Goal: Check status: Check status

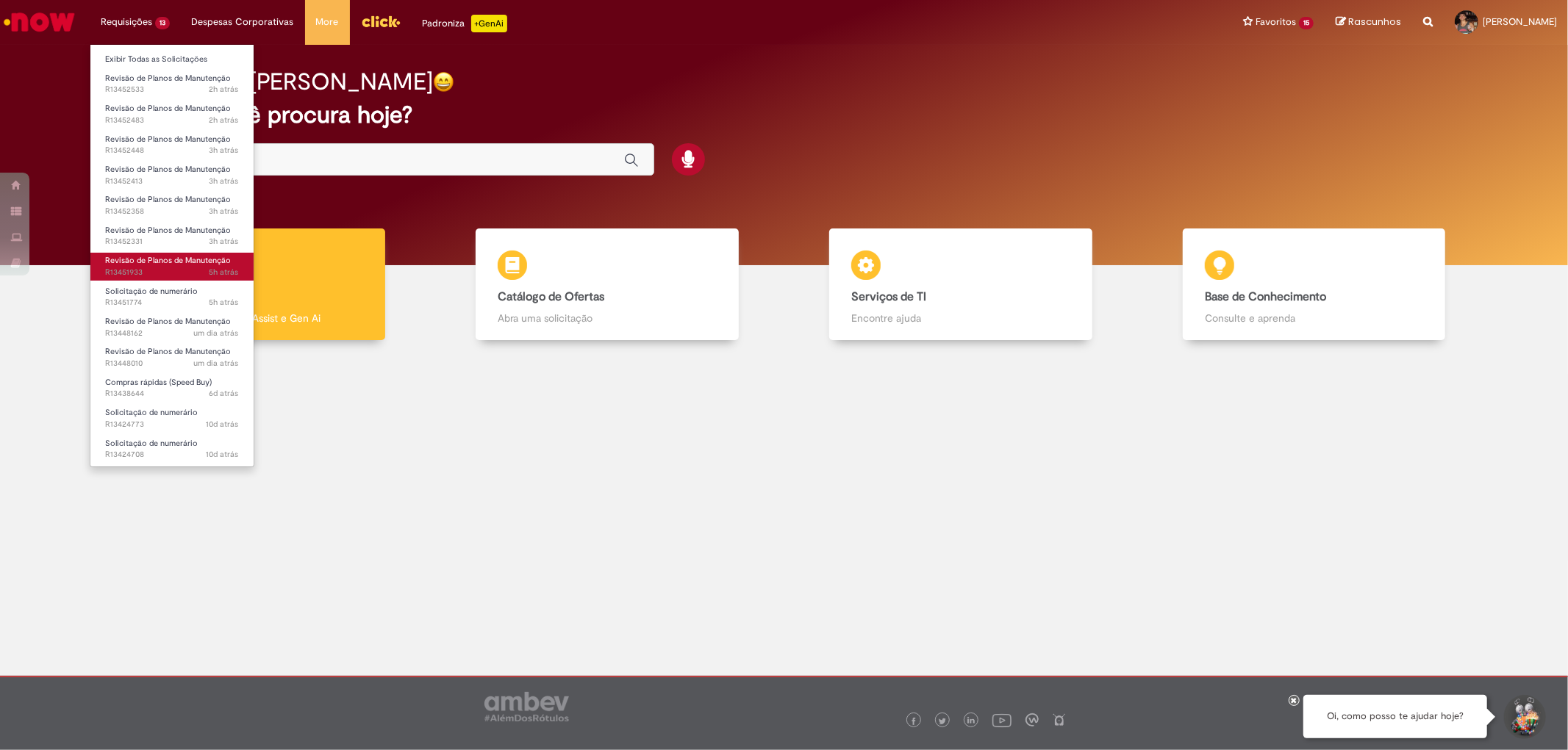
click at [196, 268] on span "5h atrás 5 horas atrás R13451933" at bounding box center [172, 272] width 134 height 12
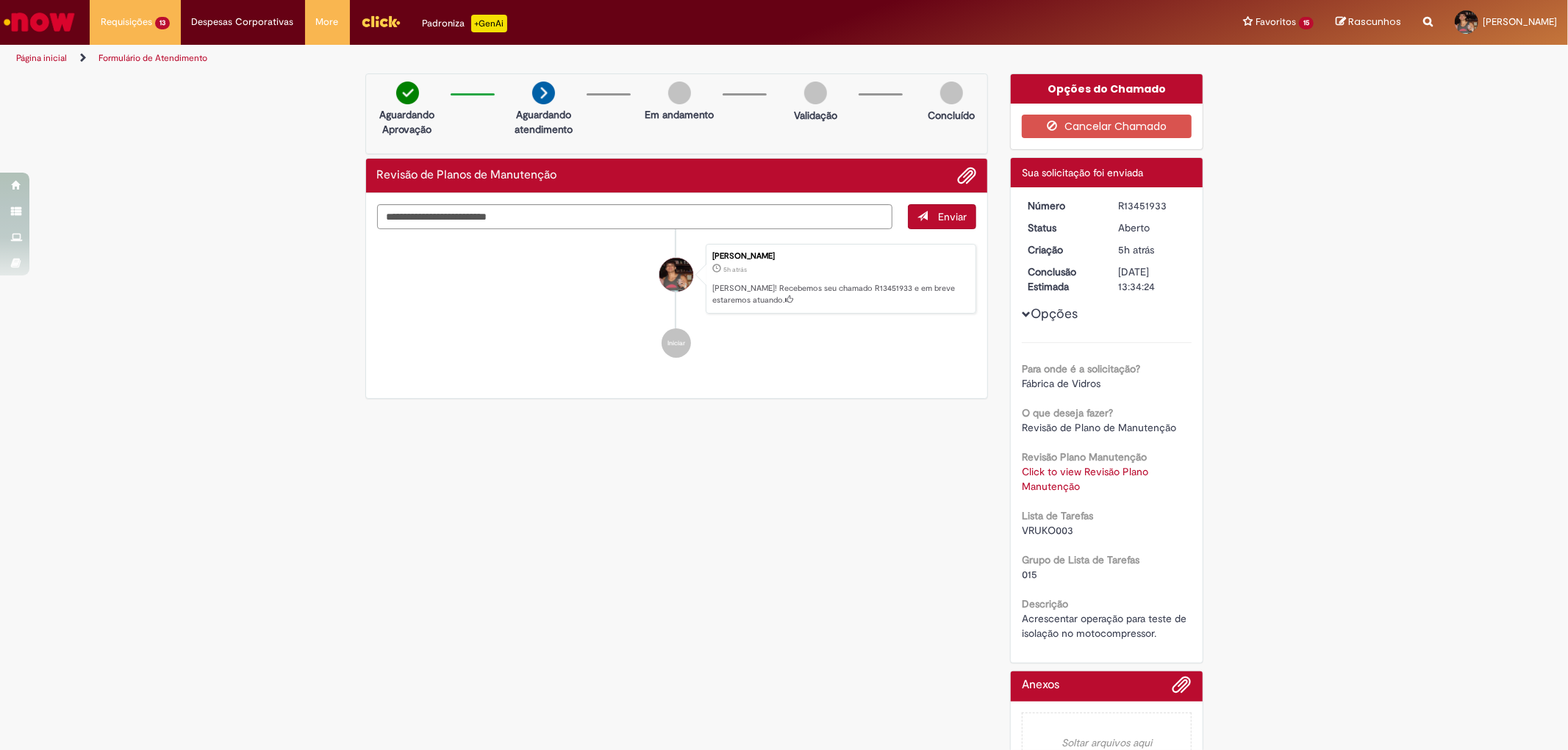
drag, startPoint x: 1342, startPoint y: 176, endPoint x: 1331, endPoint y: 177, distance: 11.0
click at [1341, 176] on div "Verificar Código de Barras Aguardando Aprovação Aguardando atendimento Em andam…" at bounding box center [784, 433] width 1568 height 718
click at [1305, 422] on div "Verificar Código de Barras Aguardando Aprovação Aguardando atendimento Em andam…" at bounding box center [784, 433] width 1568 height 718
drag, startPoint x: 1160, startPoint y: 210, endPoint x: 1137, endPoint y: 217, distance: 24.0
click at [1118, 198] on div "R13451933" at bounding box center [1152, 205] width 68 height 14
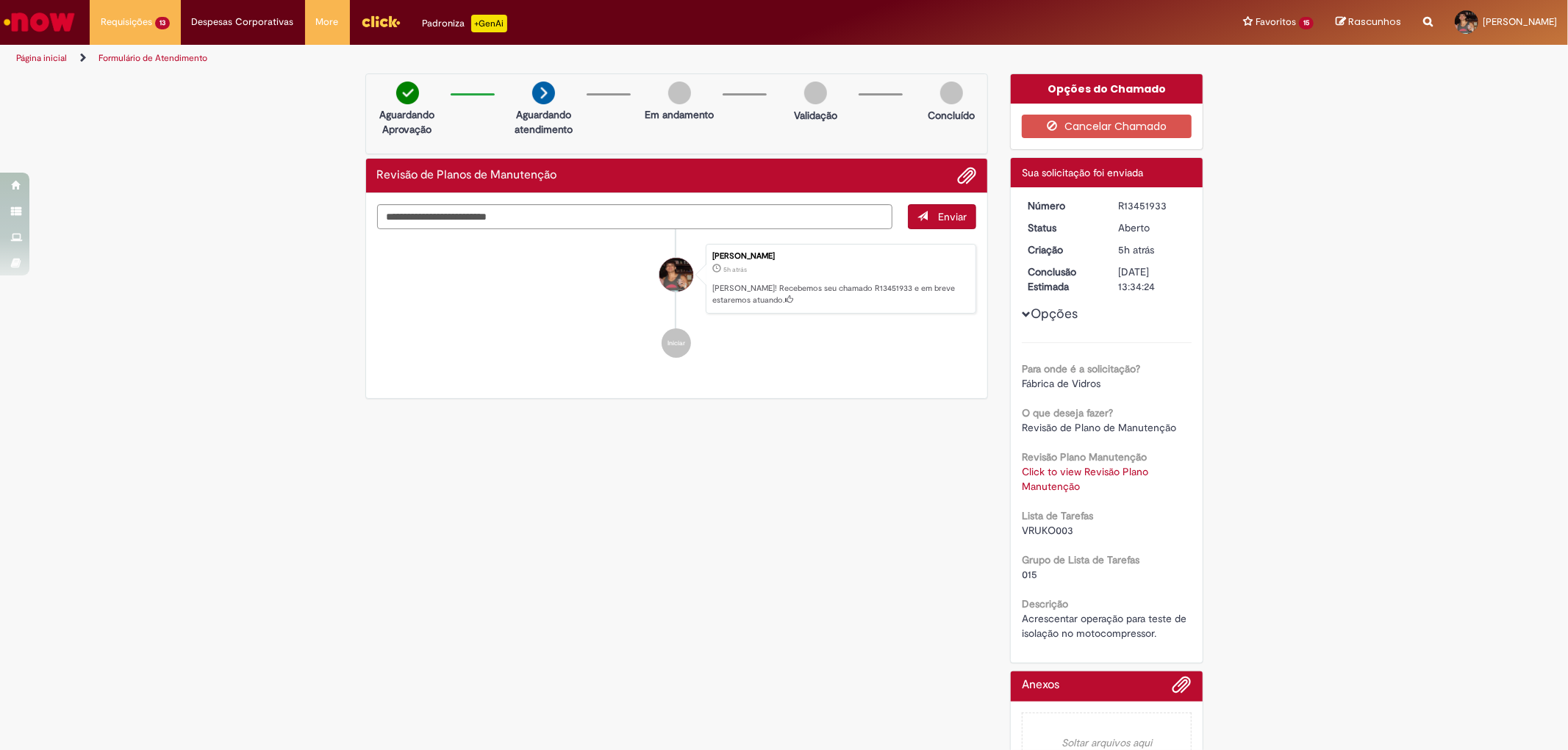
click at [1147, 218] on div "Opções Para onde é a solicitação? Fábrica de Vidros O que deseja fazer? Revisão…" at bounding box center [1106, 419] width 170 height 442
click at [1065, 473] on link "Click to view Revisão Plano Manutenção" at bounding box center [1084, 479] width 126 height 28
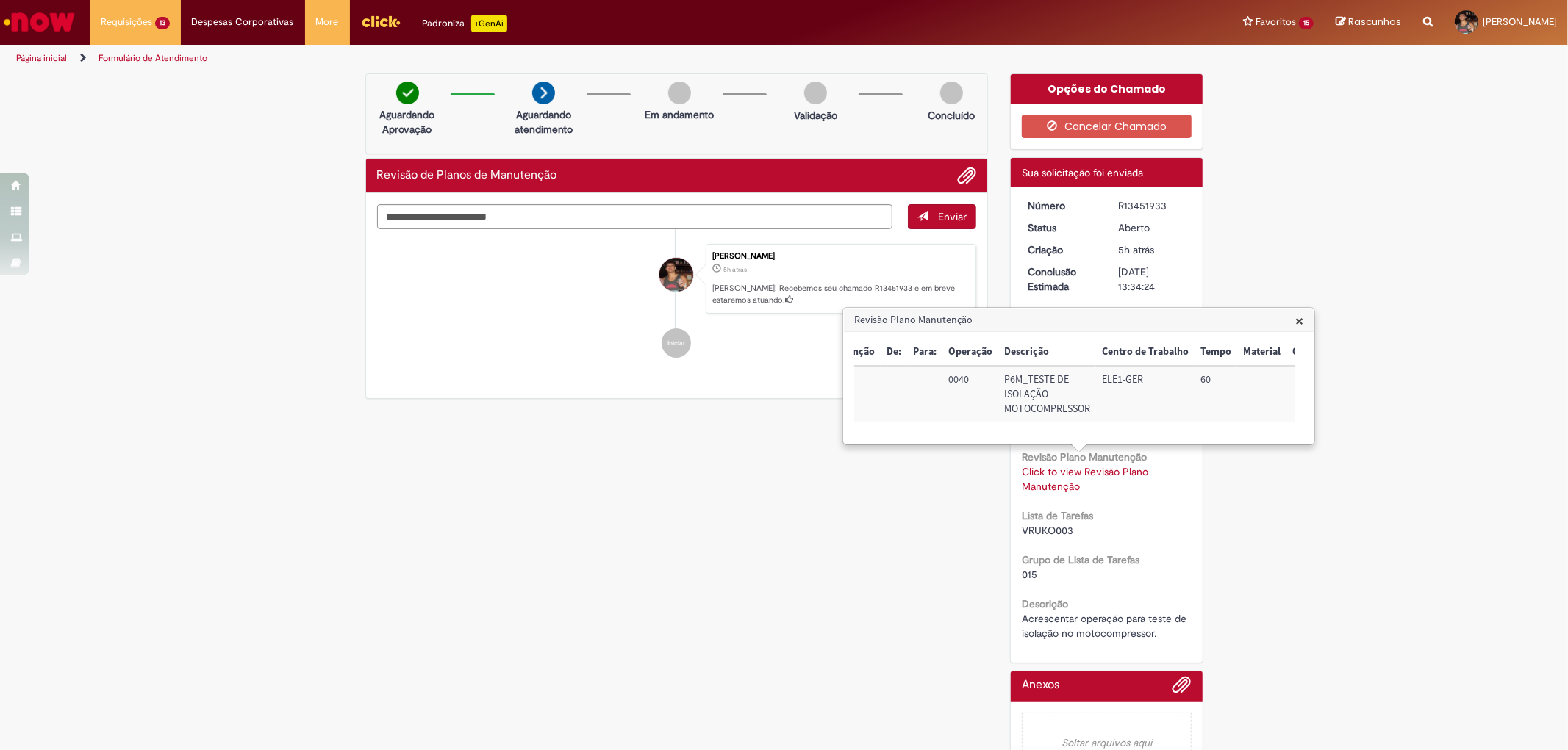
scroll to position [0, 225]
drag, startPoint x: 1059, startPoint y: 551, endPoint x: 1071, endPoint y: 538, distance: 17.7
click at [1059, 549] on div "Grupo de Lista de Tarefas 015" at bounding box center [1106, 565] width 170 height 33
drag, startPoint x: 1037, startPoint y: 526, endPoint x: 974, endPoint y: 526, distance: 63.0
click at [974, 526] on div "Verificar Código de Barras Aguardando Aprovação Aguardando atendimento Em andam…" at bounding box center [784, 433] width 860 height 718
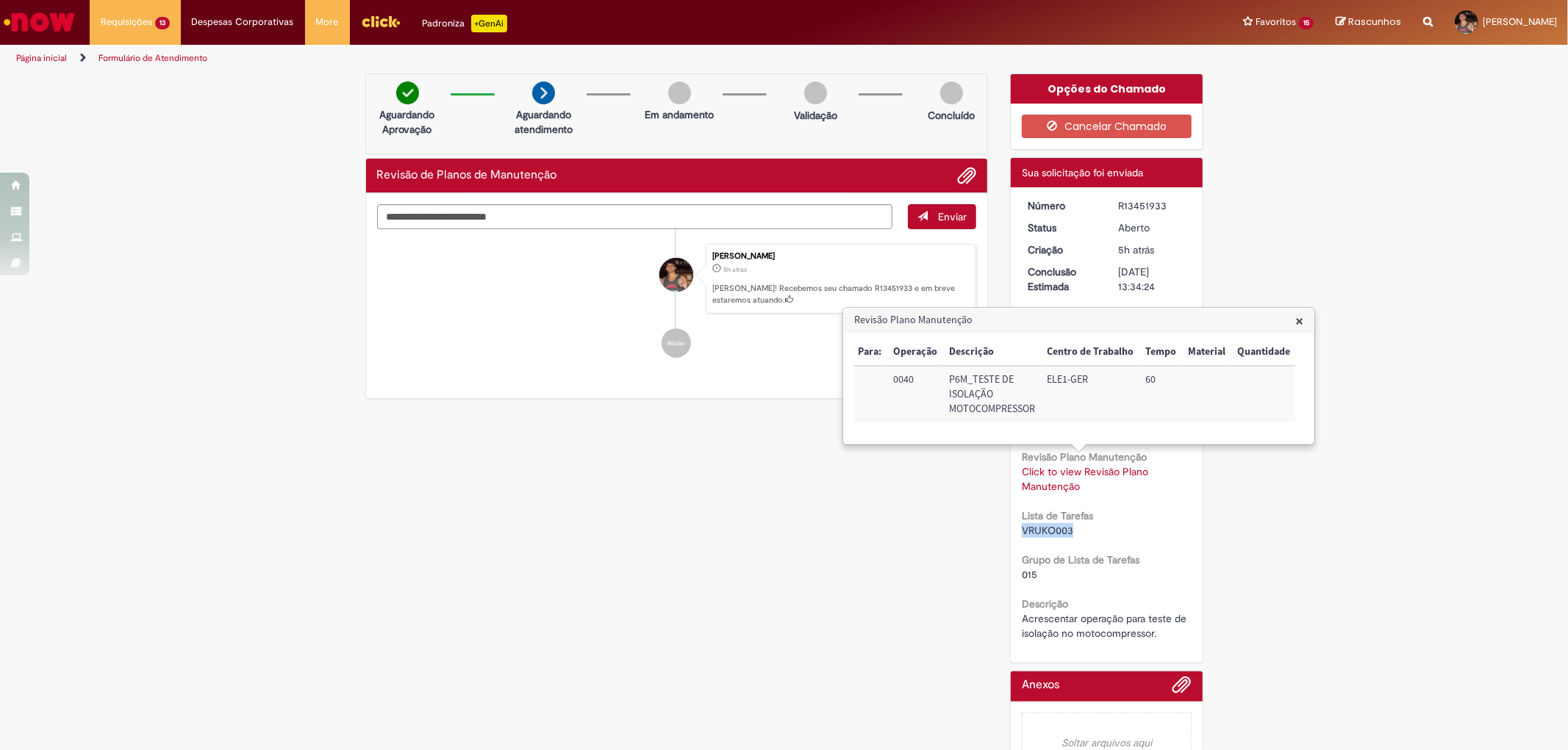
click at [1301, 320] on span "×" at bounding box center [1299, 321] width 8 height 20
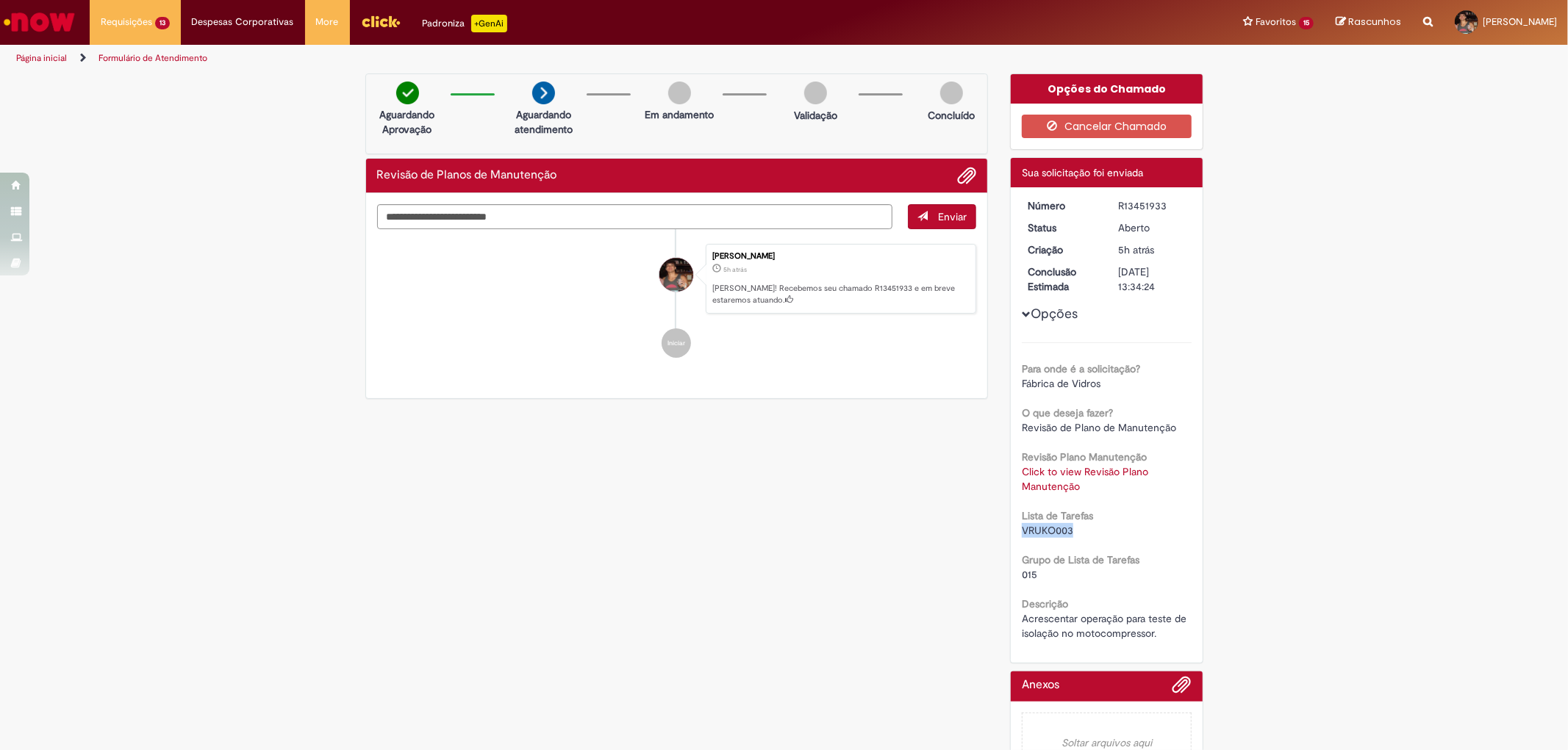
copy span "VRUKO003"
